Goal: Transaction & Acquisition: Obtain resource

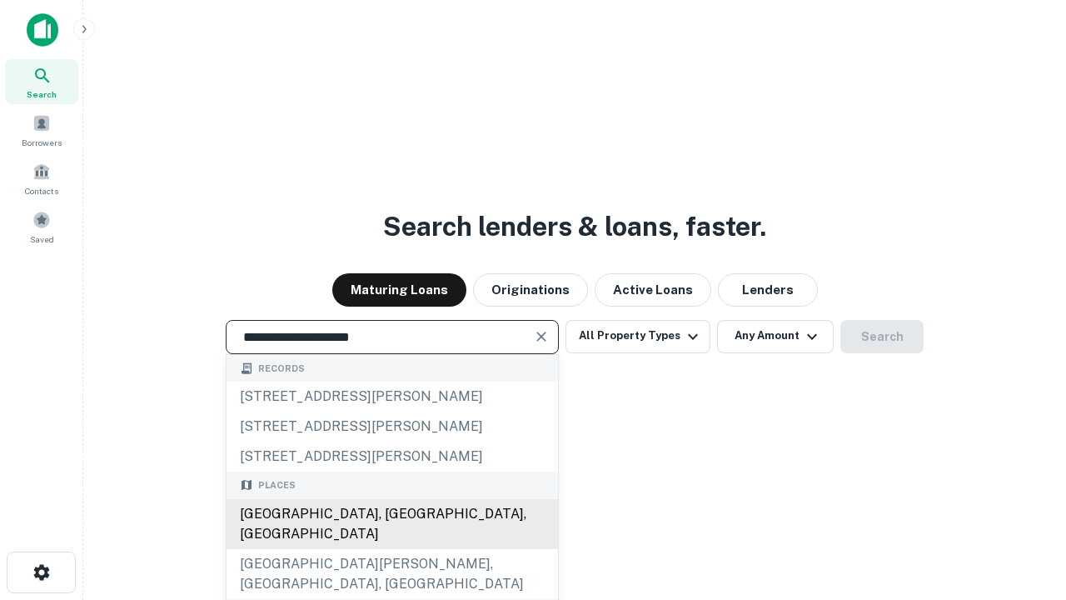
click at [391, 549] on div "[GEOGRAPHIC_DATA], [GEOGRAPHIC_DATA], [GEOGRAPHIC_DATA]" at bounding box center [392, 524] width 331 height 50
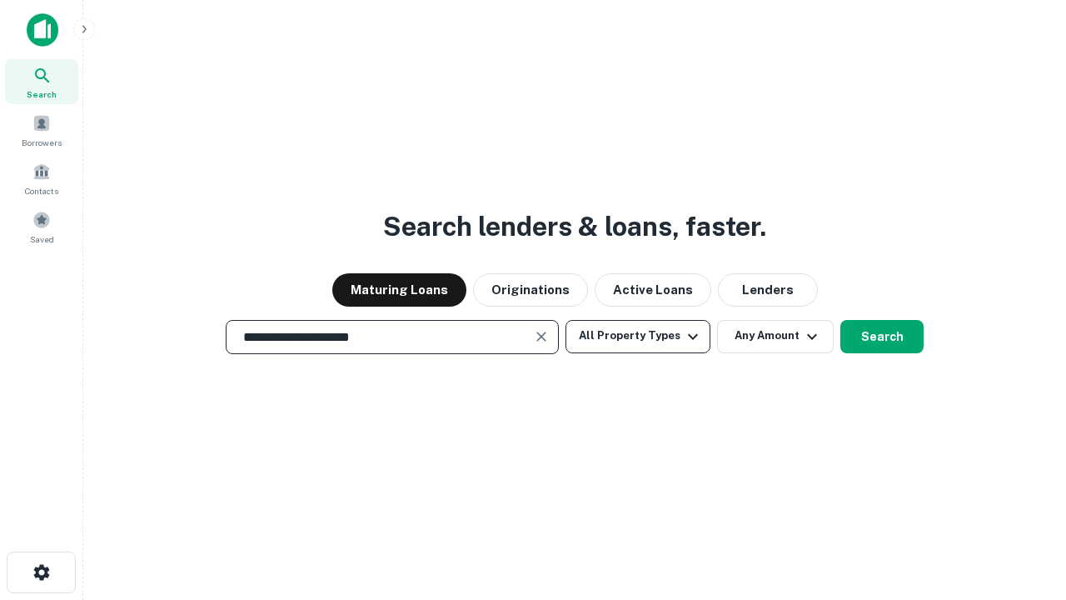
type input "**********"
click at [638, 336] on button "All Property Types" at bounding box center [638, 336] width 145 height 33
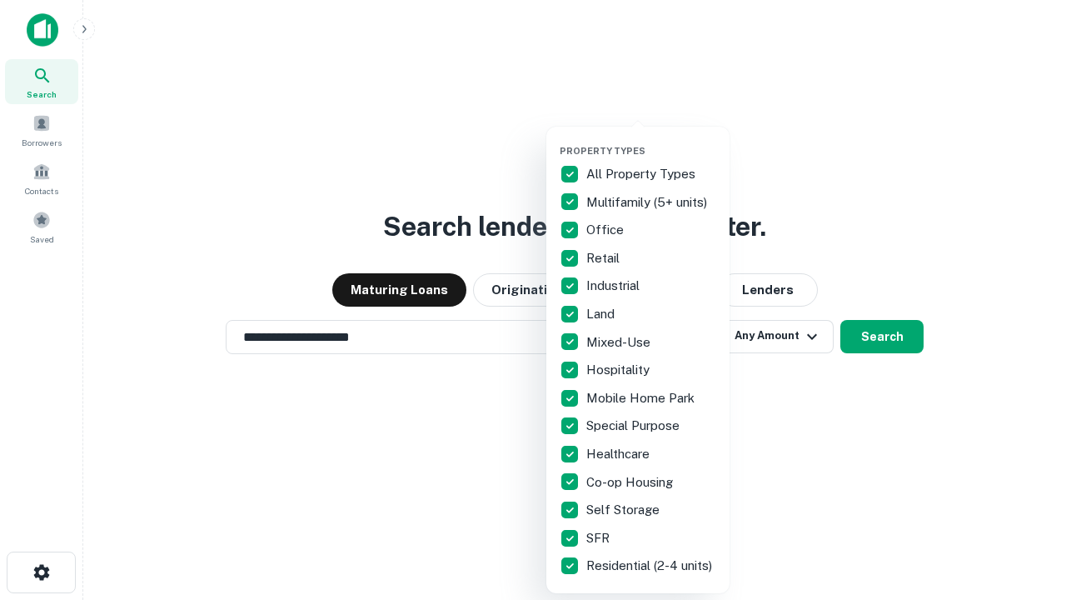
click at [651, 140] on button "button" at bounding box center [651, 140] width 183 height 1
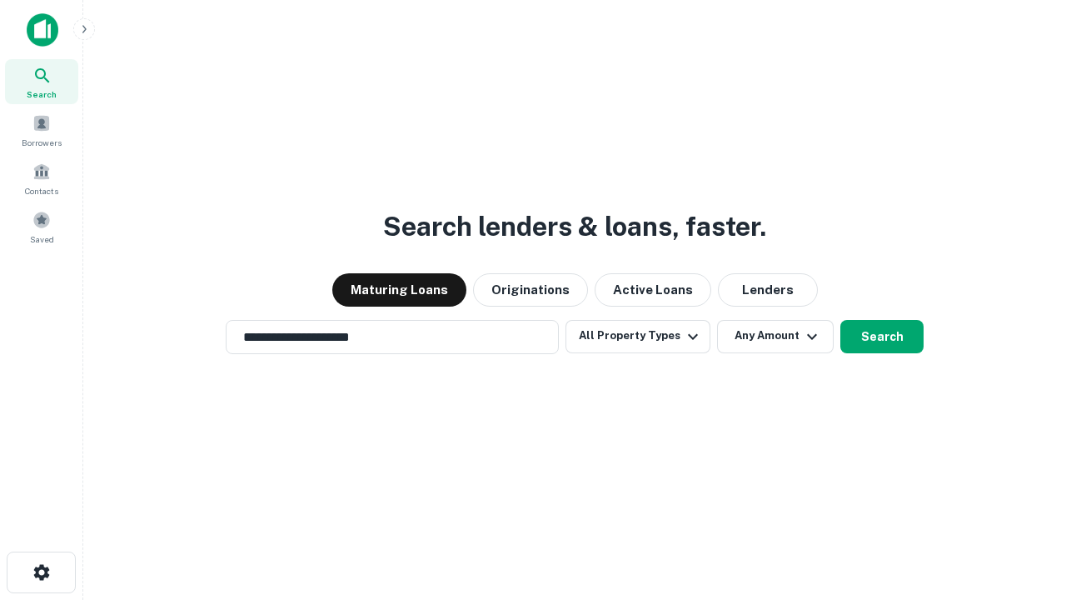
scroll to position [26, 0]
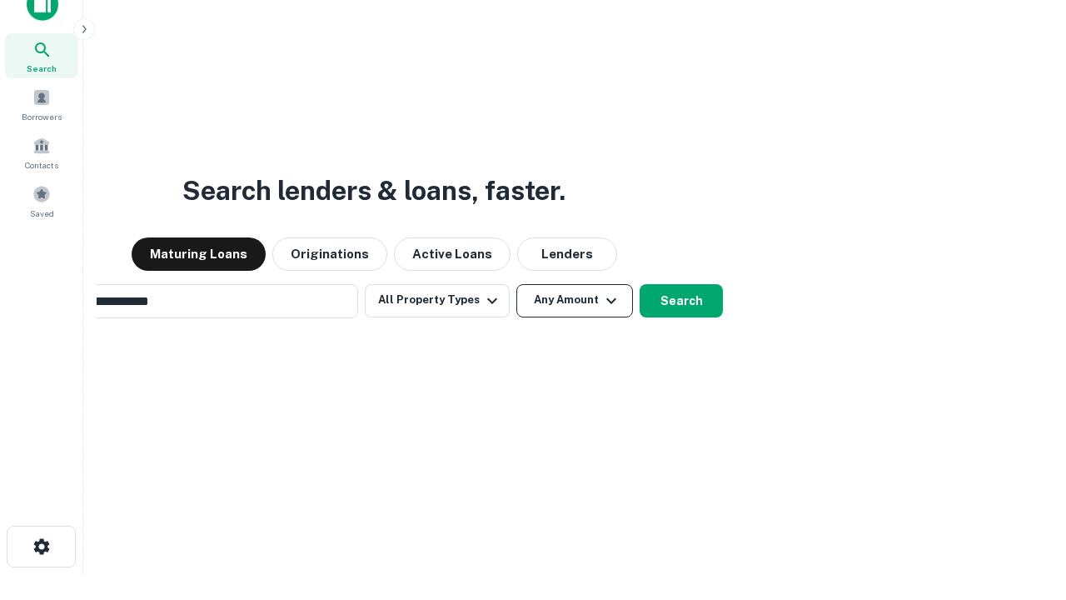
click at [516, 284] on button "Any Amount" at bounding box center [574, 300] width 117 height 33
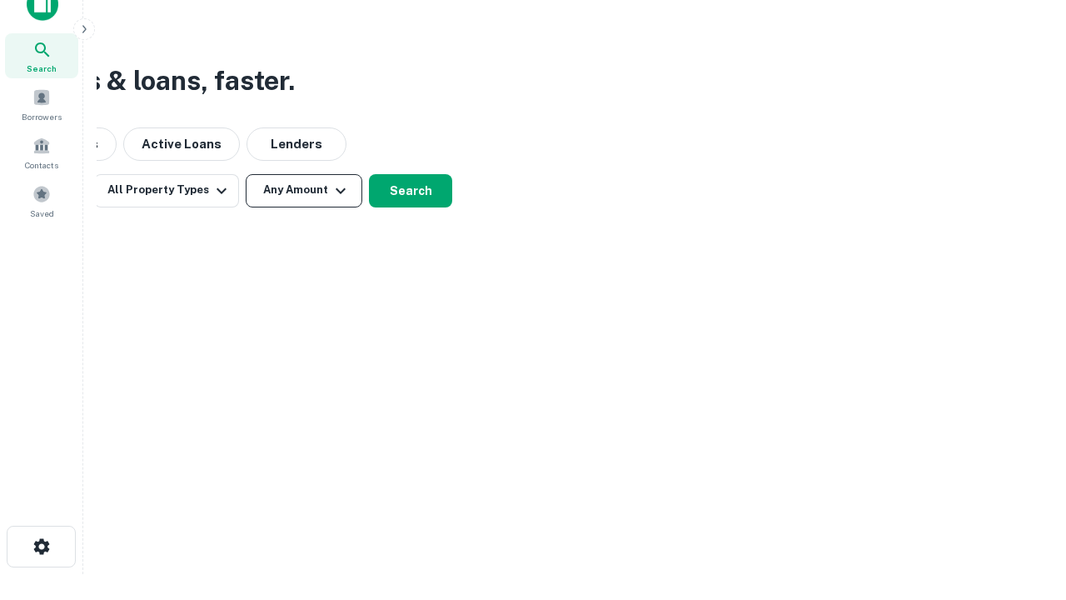
scroll to position [27, 0]
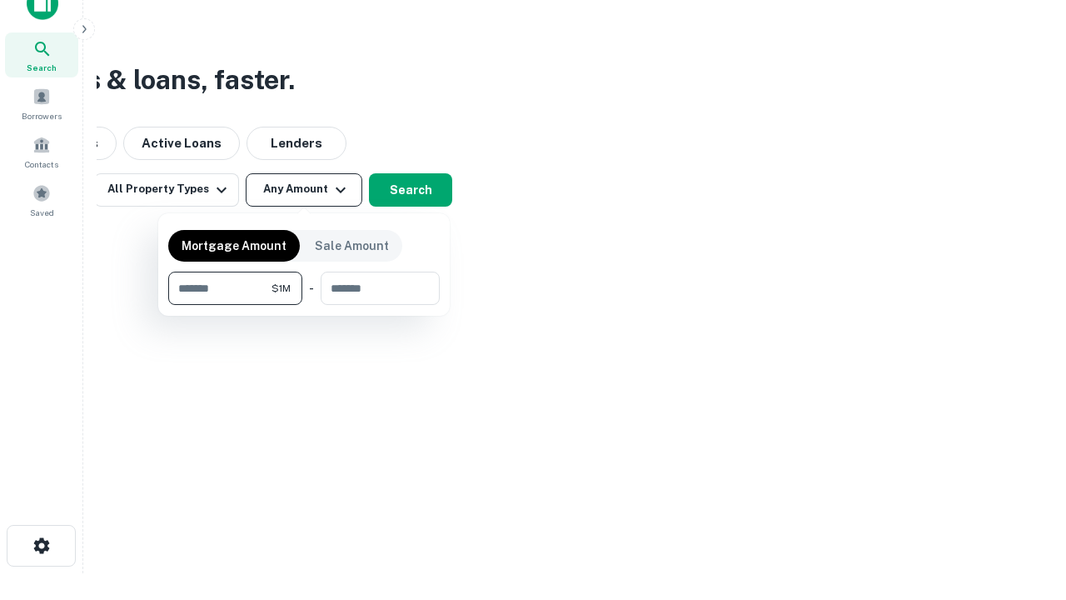
type input "*******"
click at [304, 305] on button "button" at bounding box center [304, 305] width 272 height 1
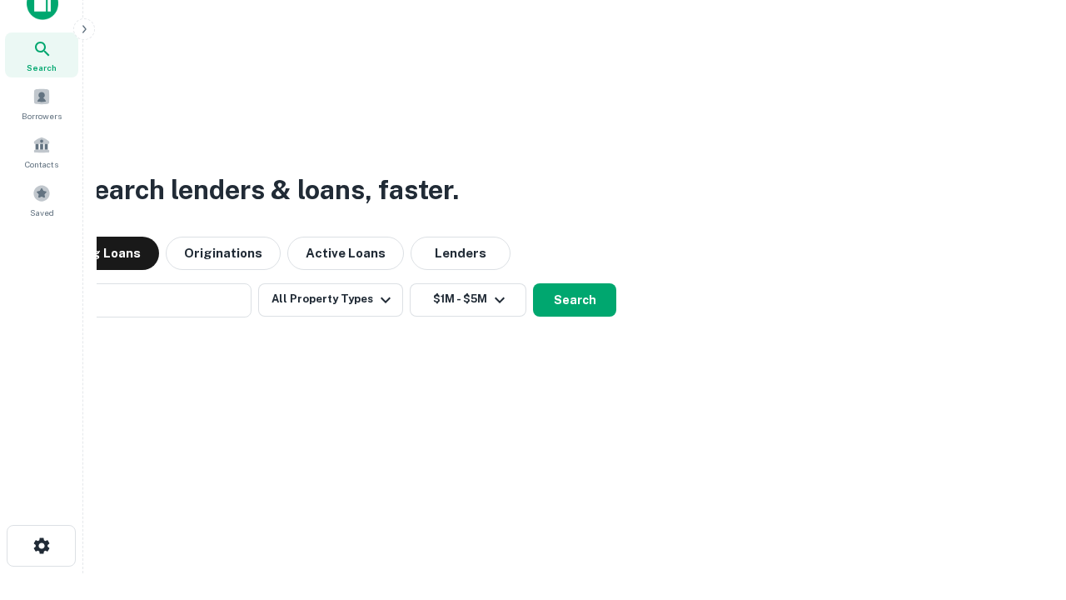
scroll to position [26, 0]
click at [533, 284] on button "Search" at bounding box center [574, 300] width 83 height 33
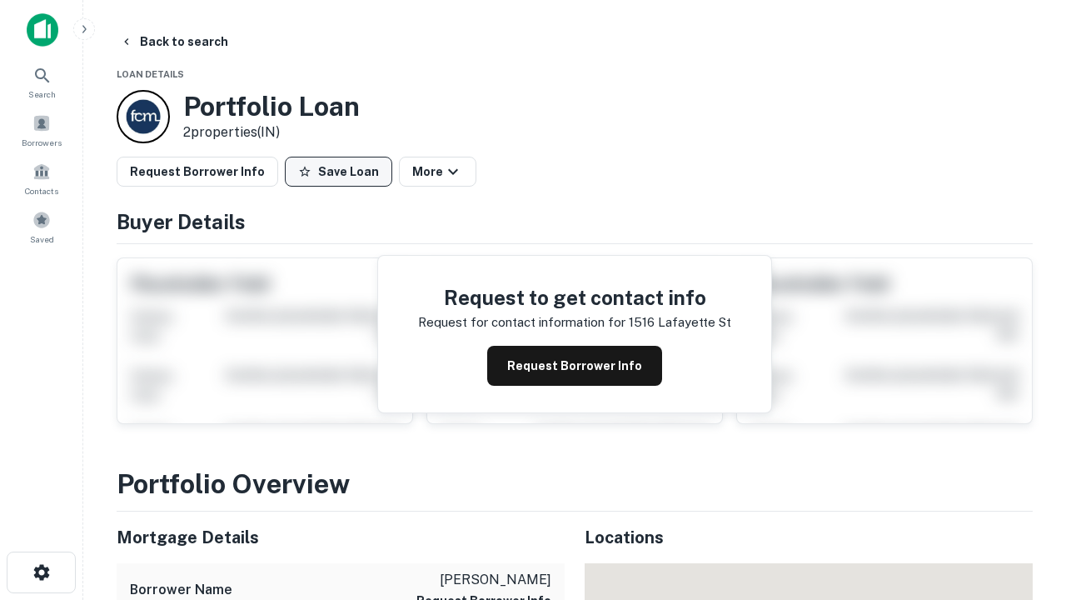
click at [338, 172] on button "Save Loan" at bounding box center [338, 172] width 107 height 30
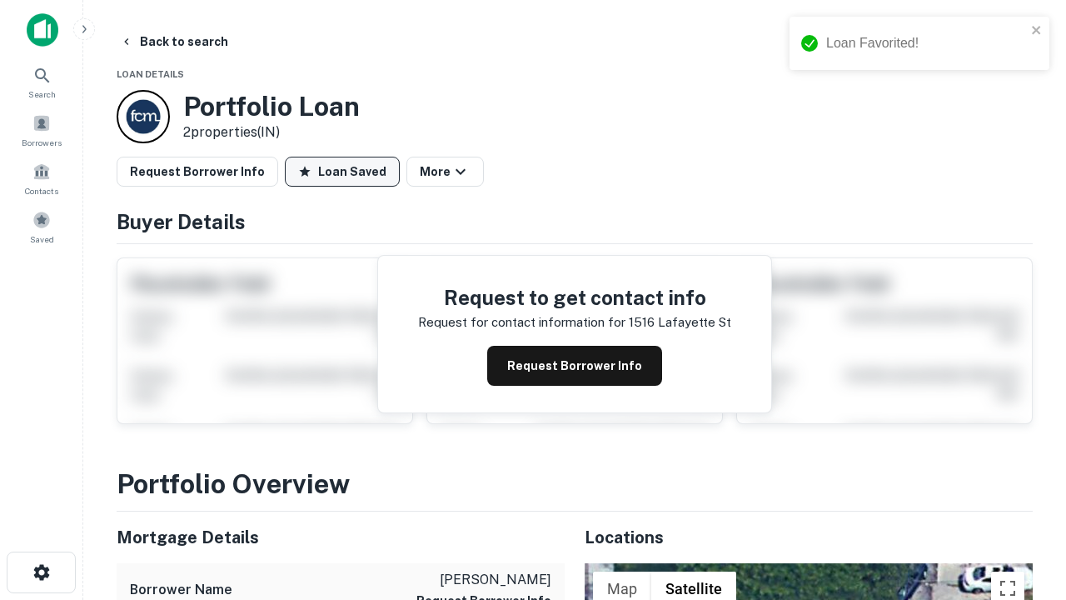
click at [342, 172] on button "Loan Saved" at bounding box center [342, 172] width 115 height 30
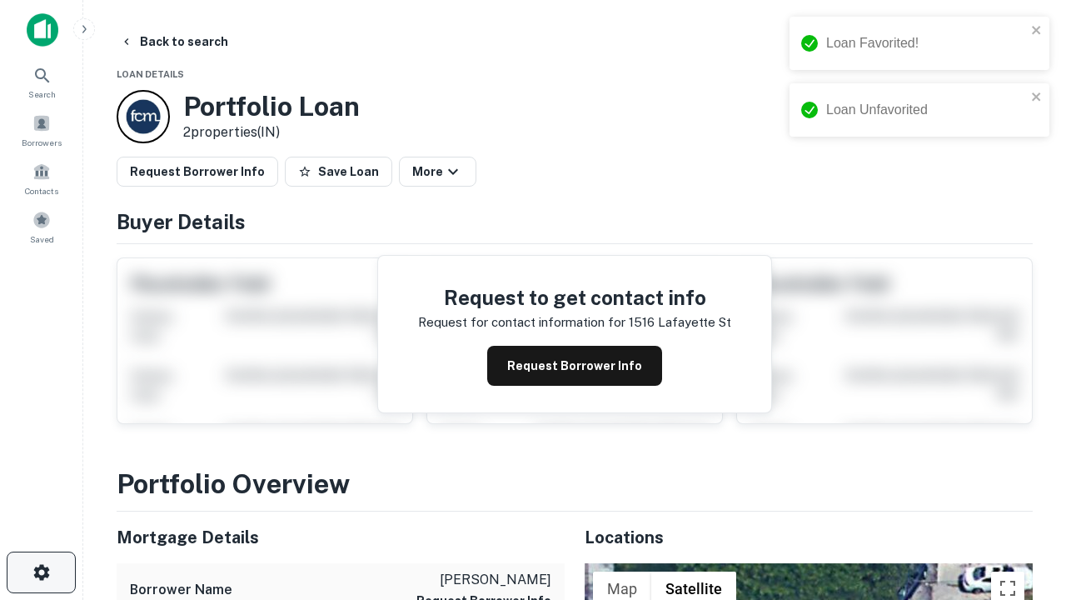
click at [41, 572] on icon "button" at bounding box center [42, 572] width 20 height 20
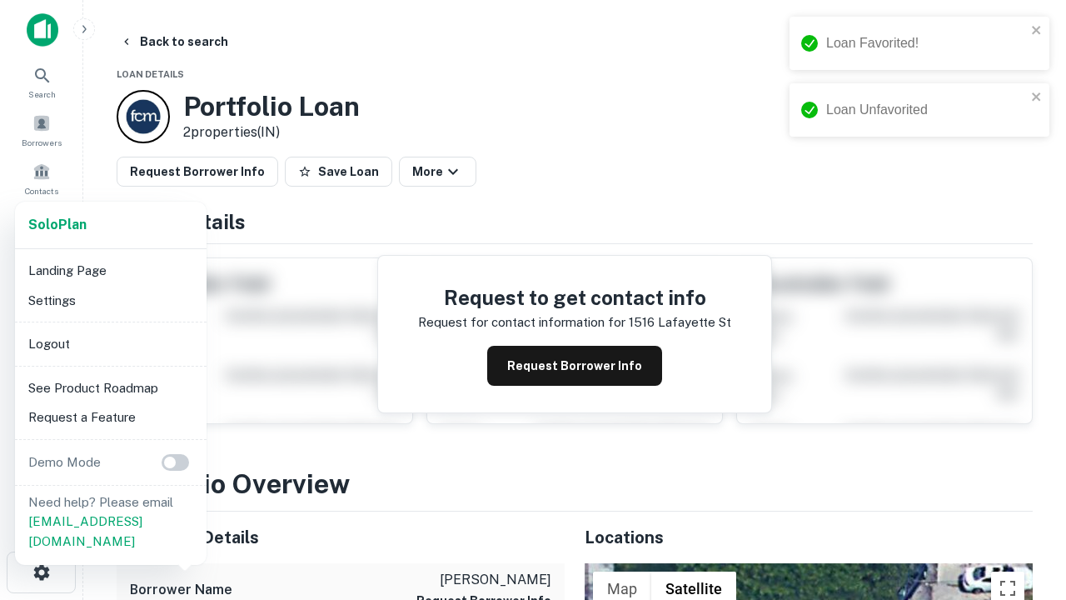
click at [110, 343] on li "Logout" at bounding box center [111, 344] width 178 height 30
